Goal: Information Seeking & Learning: Learn about a topic

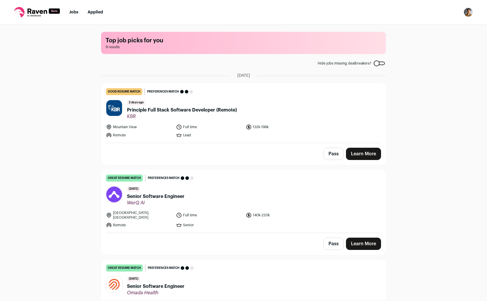
click at [452, 73] on div "Top job picks for you 9 results Hide jobs missing dealbreakers? [DATE] good res…" at bounding box center [243, 162] width 487 height 275
click at [338, 153] on button "Pass" at bounding box center [334, 154] width 20 height 12
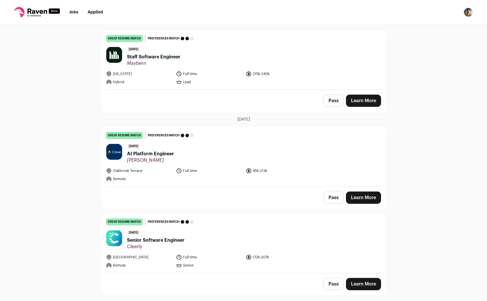
scroll to position [397, 0]
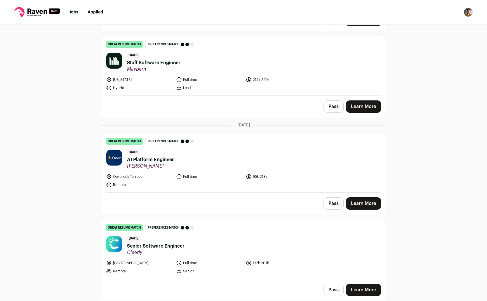
click at [333, 105] on button "Pass" at bounding box center [334, 106] width 20 height 12
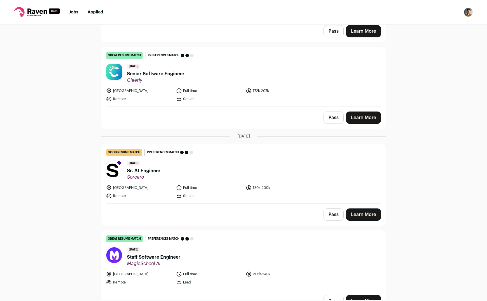
scroll to position [577, 0]
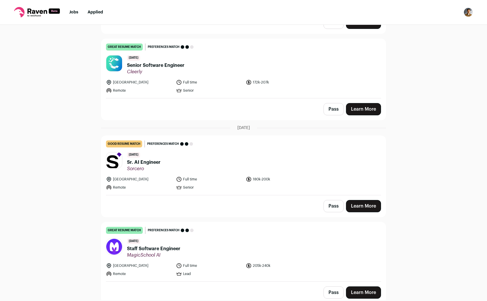
click at [329, 291] on button "Pass" at bounding box center [334, 293] width 20 height 12
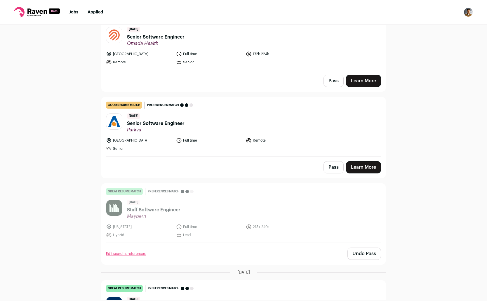
scroll to position [261, 0]
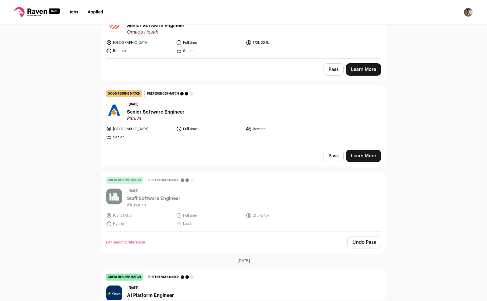
click at [176, 109] on span "Senior Software Engineer" at bounding box center [156, 112] width 58 height 7
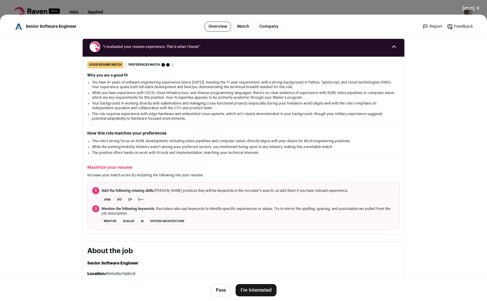
scroll to position [78, 0]
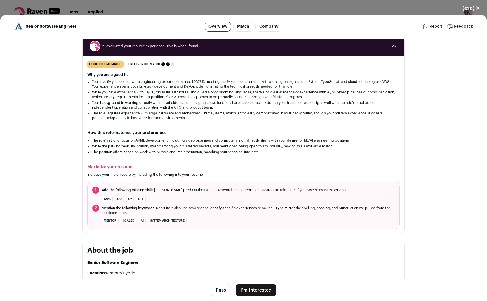
click at [349, 4] on div "(esc) ✕ Senior Software Engineer Overview Match Company Report Feedback Report …" at bounding box center [243, 150] width 487 height 301
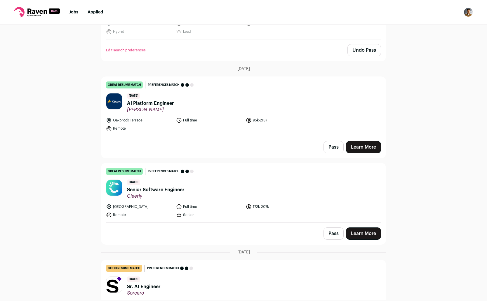
scroll to position [577, 0]
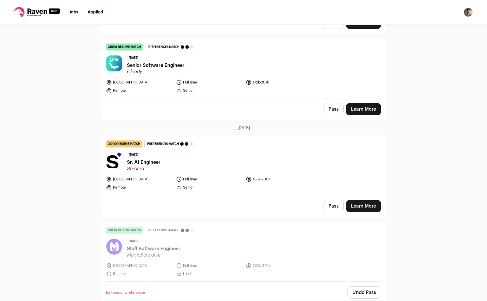
click at [151, 159] on span "Sr. AI Engineer" at bounding box center [144, 162] width 34 height 7
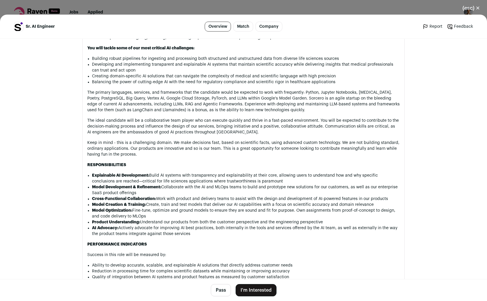
scroll to position [527, 0]
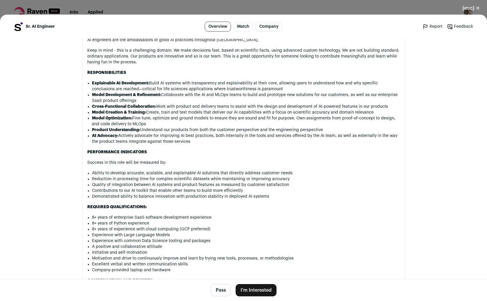
click at [475, 6] on button "(esc) ✕" at bounding box center [472, 8] width 32 height 13
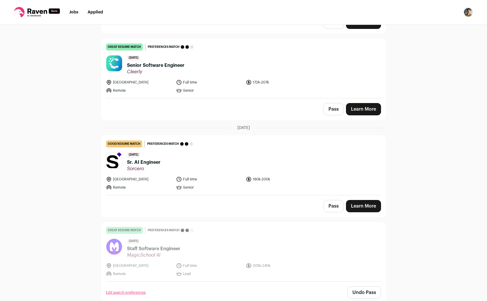
click at [410, 86] on div "Top job picks for you 9 results Hide jobs missing dealbreakers? [DATE] good res…" at bounding box center [243, 162] width 487 height 275
